Goal: Task Accomplishment & Management: Complete application form

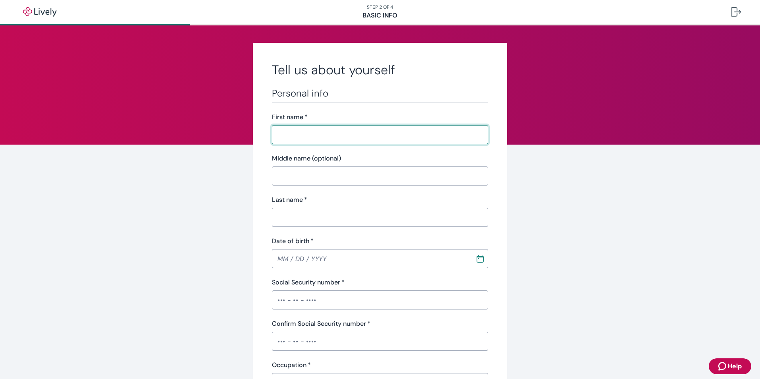
click at [288, 134] on input "First name   *" at bounding box center [380, 135] width 216 height 16
type input "[PERSON_NAME]"
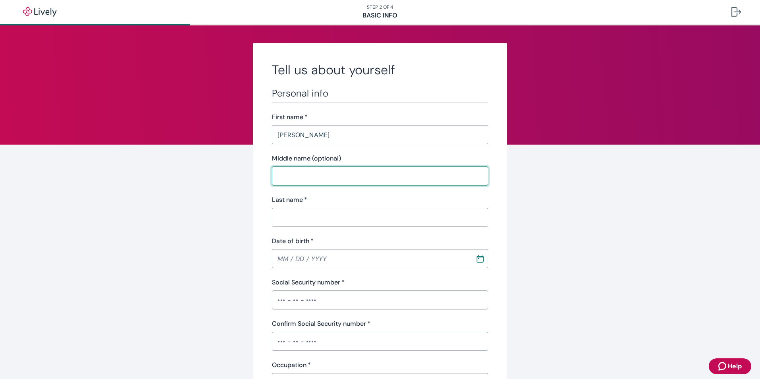
click at [278, 173] on input "Middle name (optional)" at bounding box center [380, 176] width 216 height 16
type input "M"
click at [277, 216] on input "Last name   *" at bounding box center [380, 217] width 216 height 16
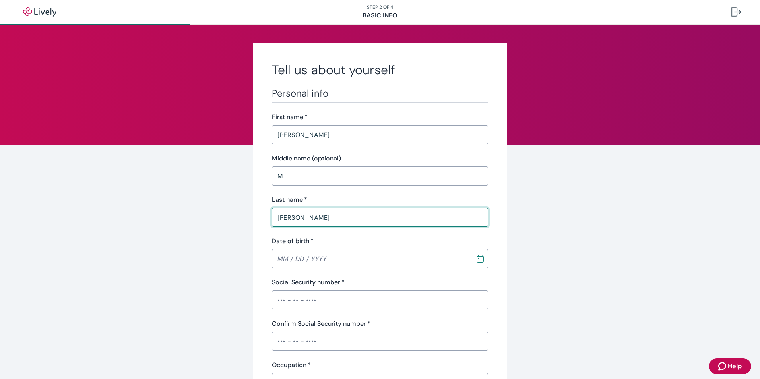
type input "[PERSON_NAME]"
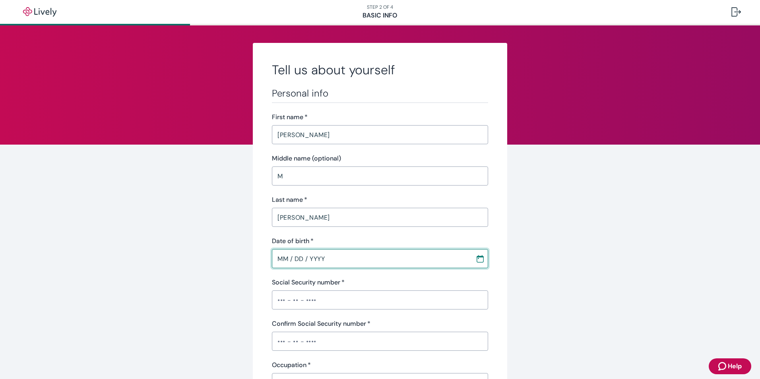
click at [277, 253] on input "MM / DD / YYYY" at bounding box center [371, 259] width 198 height 16
type input "MM / DD / YYYY"
type input "•••-•"
type input "Shipping"
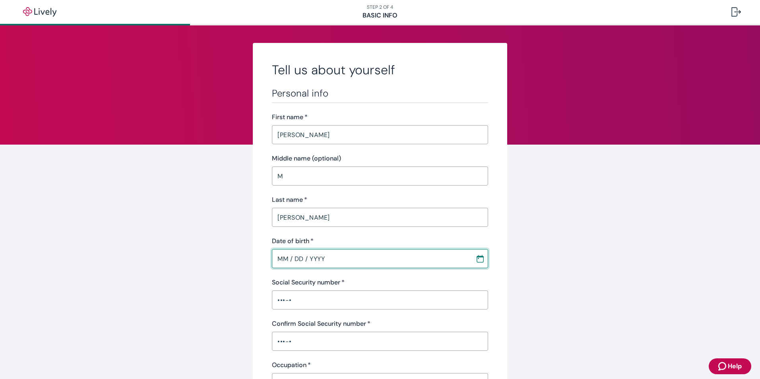
type input "[PERSON_NAME] / [GEOGRAPHIC_DATA]"
type input "[PHONE_NUMBER]"
type input "[STREET_ADDRESS]"
type input "GREENSBORO"
type input "NC"
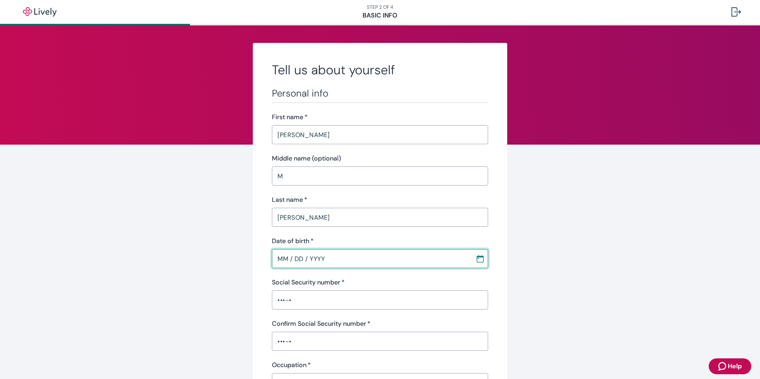
type input "27406"
type input "MM / DD / YYYY"
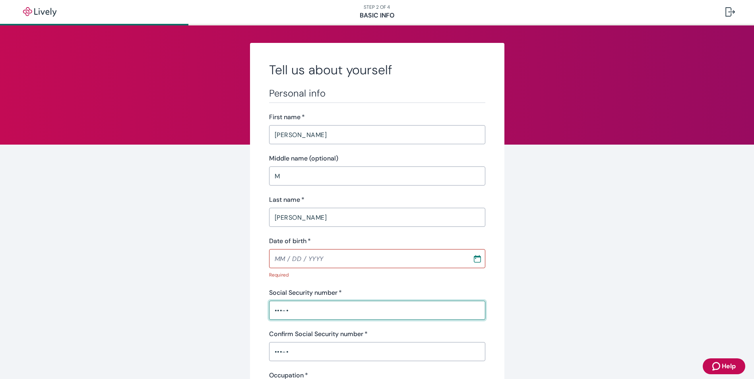
drag, startPoint x: 287, startPoint y: 299, endPoint x: 265, endPoint y: 302, distance: 22.0
type input "•••-•"
click at [323, 259] on input "MM / DD / YYYY" at bounding box center [368, 259] width 198 height 16
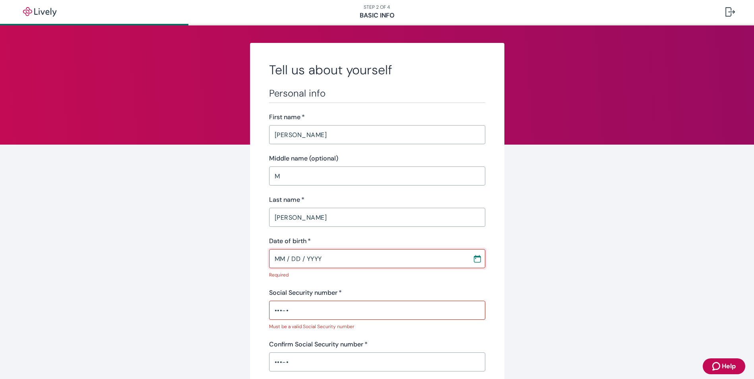
type input "MM / DD / YYYY"
type input "NC"
type input "MM / DD / YYYY"
click at [318, 314] on input "•••-•" at bounding box center [377, 310] width 216 height 16
click at [281, 259] on input "MM / DD / YYYY" at bounding box center [368, 259] width 198 height 16
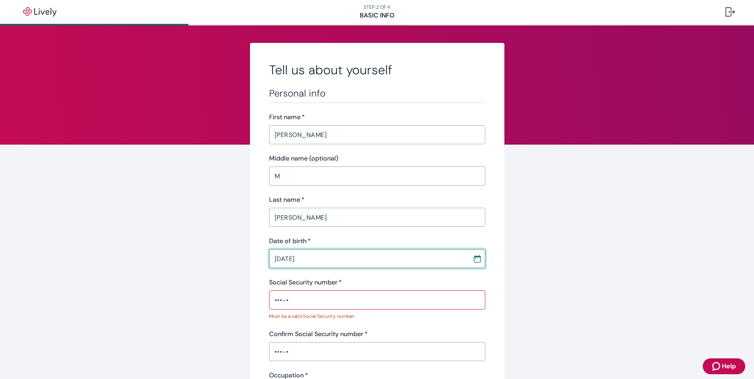
type input "[DATE]"
drag, startPoint x: 287, startPoint y: 300, endPoint x: 270, endPoint y: 298, distance: 16.9
click at [270, 298] on input "•••-•" at bounding box center [377, 300] width 216 height 16
type input "•"
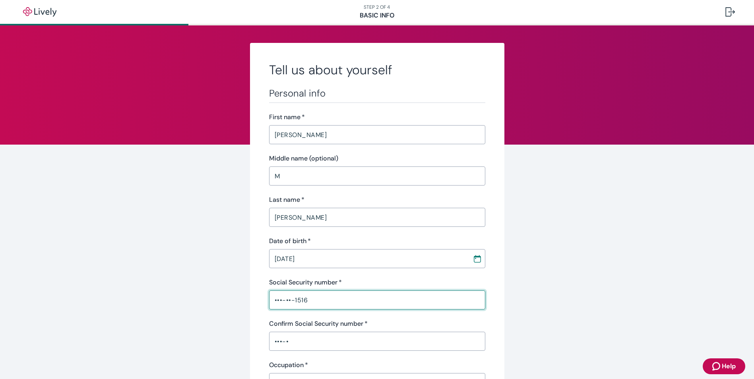
type input "•••-••-1516"
click at [290, 343] on input "•••-•" at bounding box center [377, 341] width 216 height 16
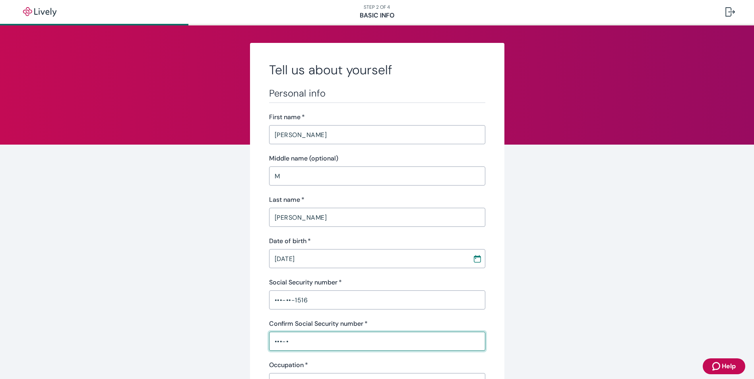
drag, startPoint x: 290, startPoint y: 343, endPoint x: 265, endPoint y: 338, distance: 25.0
drag, startPoint x: 277, startPoint y: 341, endPoint x: 262, endPoint y: 341, distance: 15.5
drag, startPoint x: 281, startPoint y: 341, endPoint x: 262, endPoint y: 341, distance: 19.1
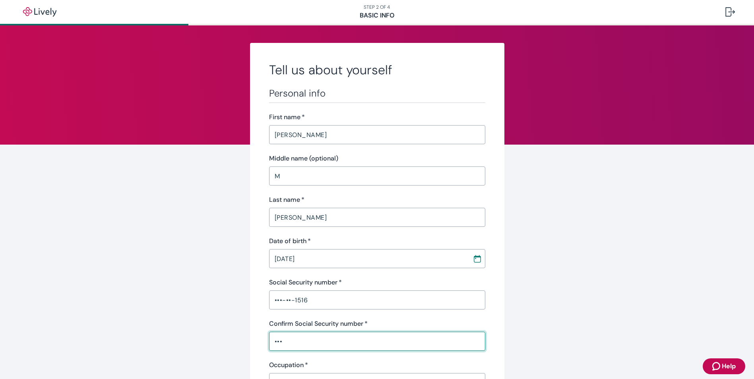
type input "•"
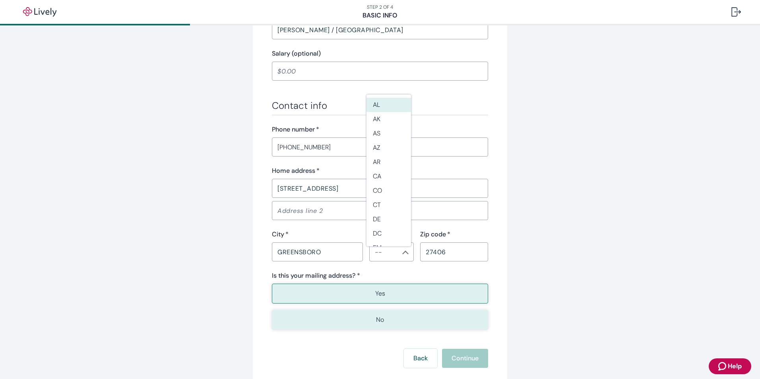
scroll to position [397, 0]
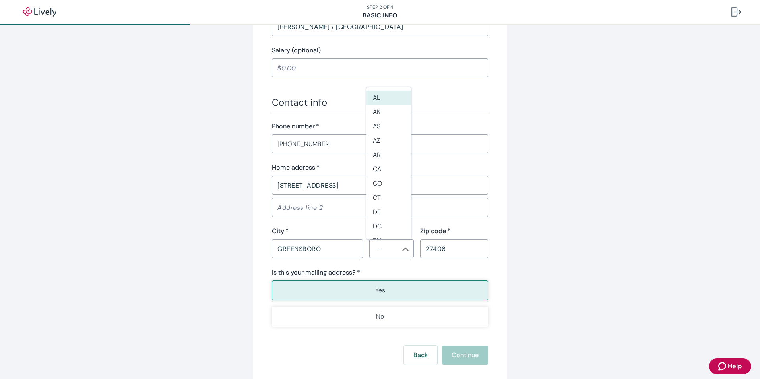
type input "•••-••-1516"
click at [338, 287] on button "Yes" at bounding box center [380, 291] width 216 height 20
click at [375, 288] on p "Yes" at bounding box center [380, 291] width 10 height 10
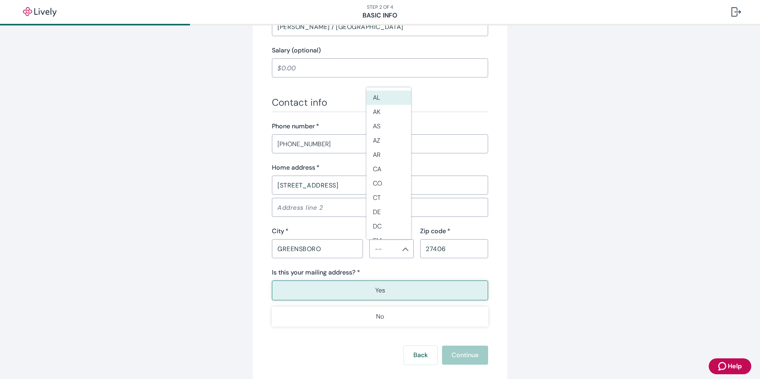
click at [375, 288] on p "Yes" at bounding box center [380, 291] width 10 height 10
click at [375, 287] on p "Yes" at bounding box center [380, 291] width 10 height 10
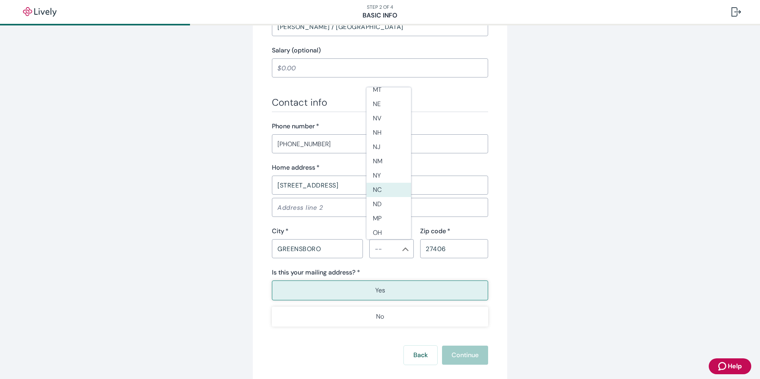
click at [381, 192] on li "NC" at bounding box center [388, 190] width 45 height 14
type input "NC"
click at [368, 292] on button "Yes" at bounding box center [380, 291] width 216 height 20
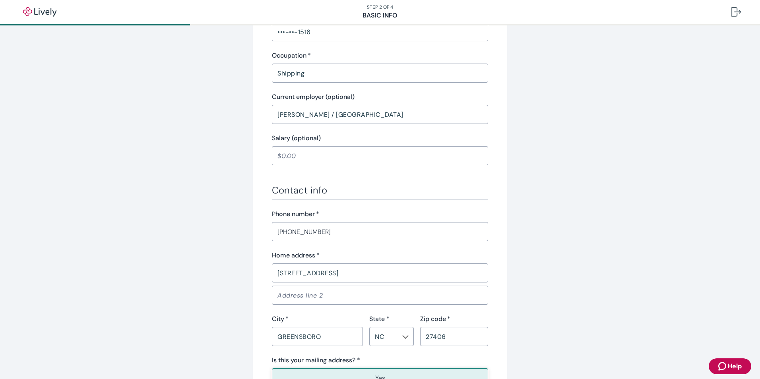
scroll to position [358, 0]
